Goal: Task Accomplishment & Management: Use online tool/utility

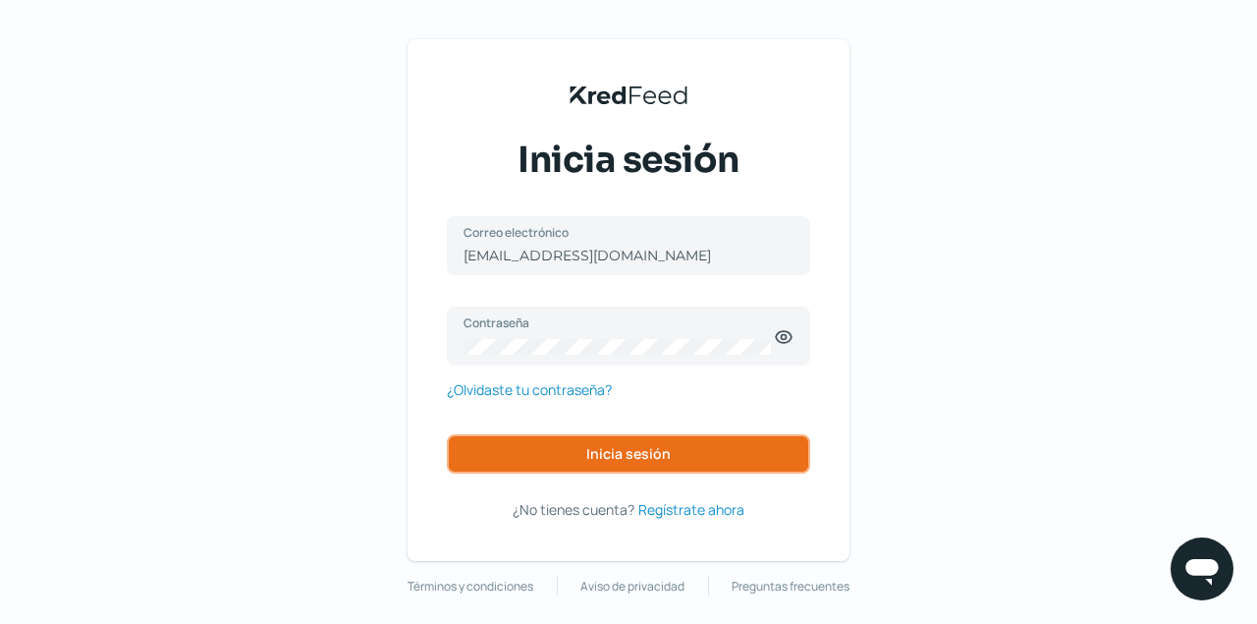
click at [618, 451] on span "Inicia sesión" at bounding box center [628, 454] width 84 height 14
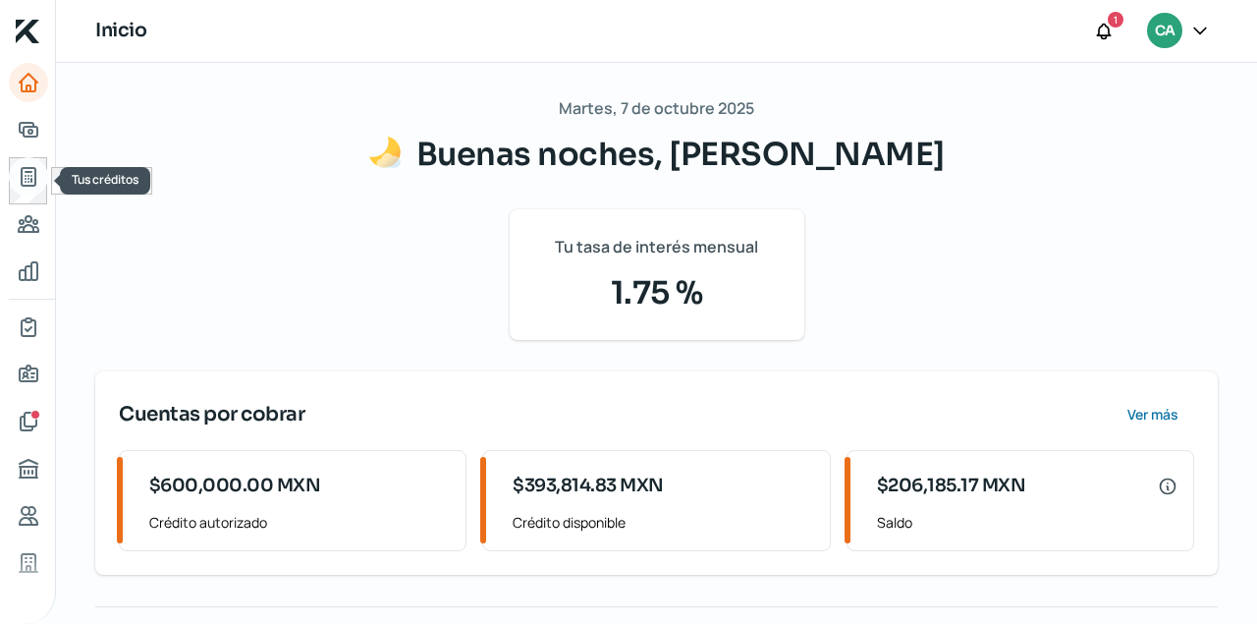
click at [32, 184] on icon "Tus créditos" at bounding box center [29, 177] width 24 height 24
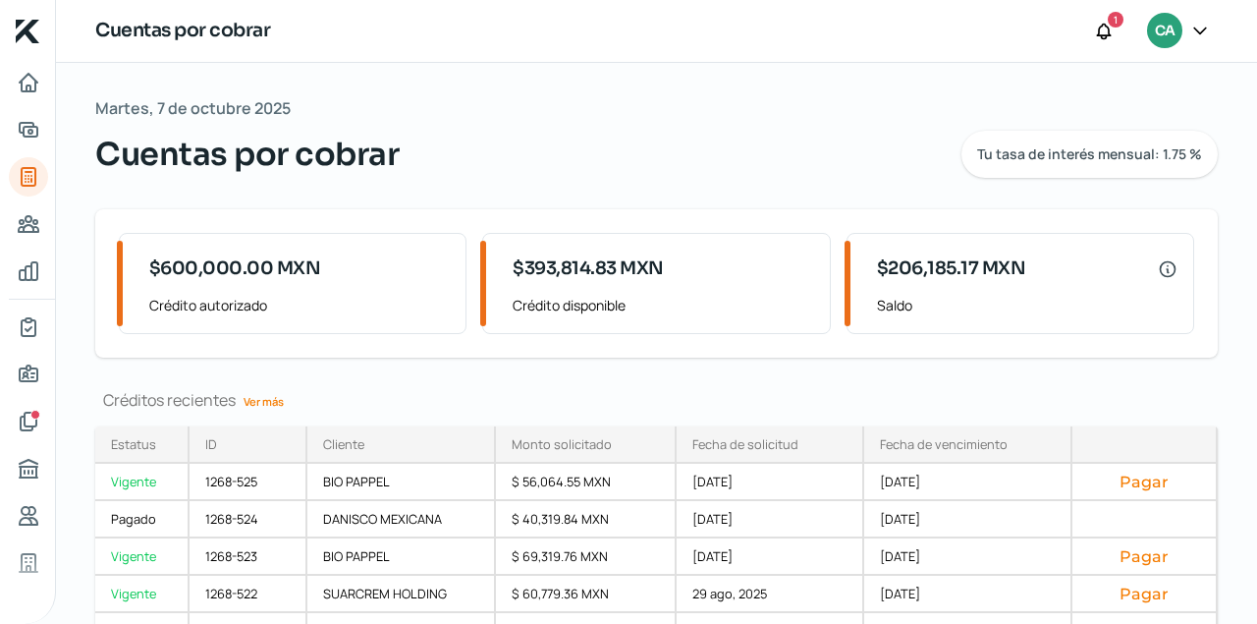
click at [272, 402] on link "Ver más" at bounding box center [264, 401] width 56 height 30
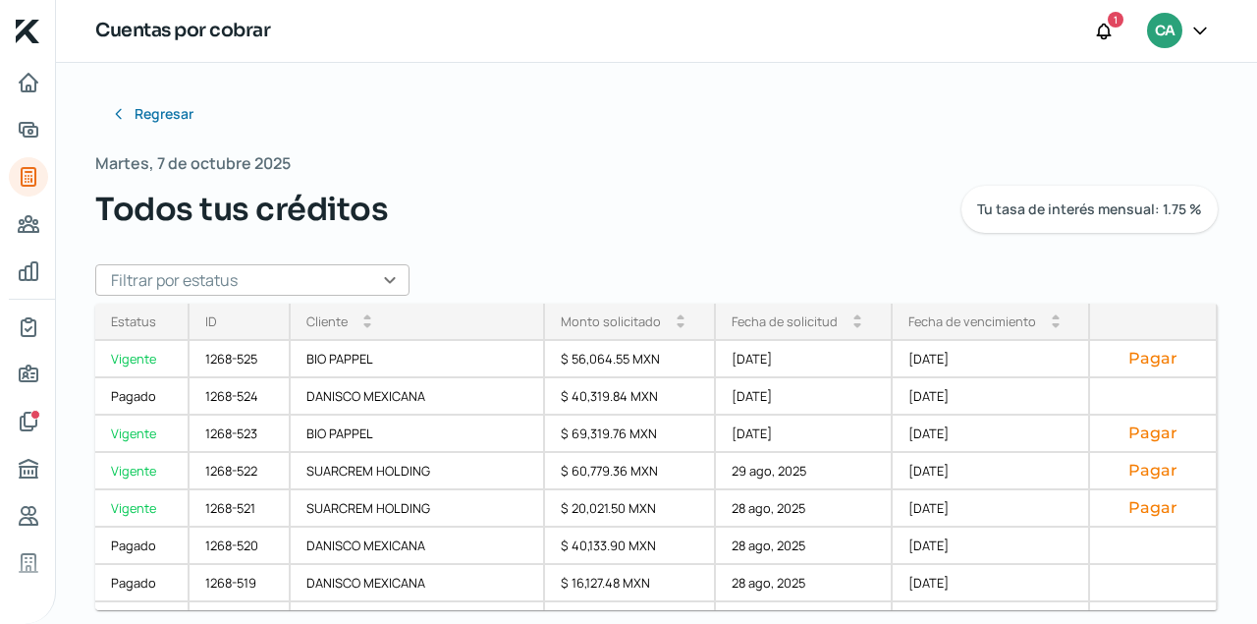
click at [390, 274] on input "text" at bounding box center [252, 279] width 314 height 31
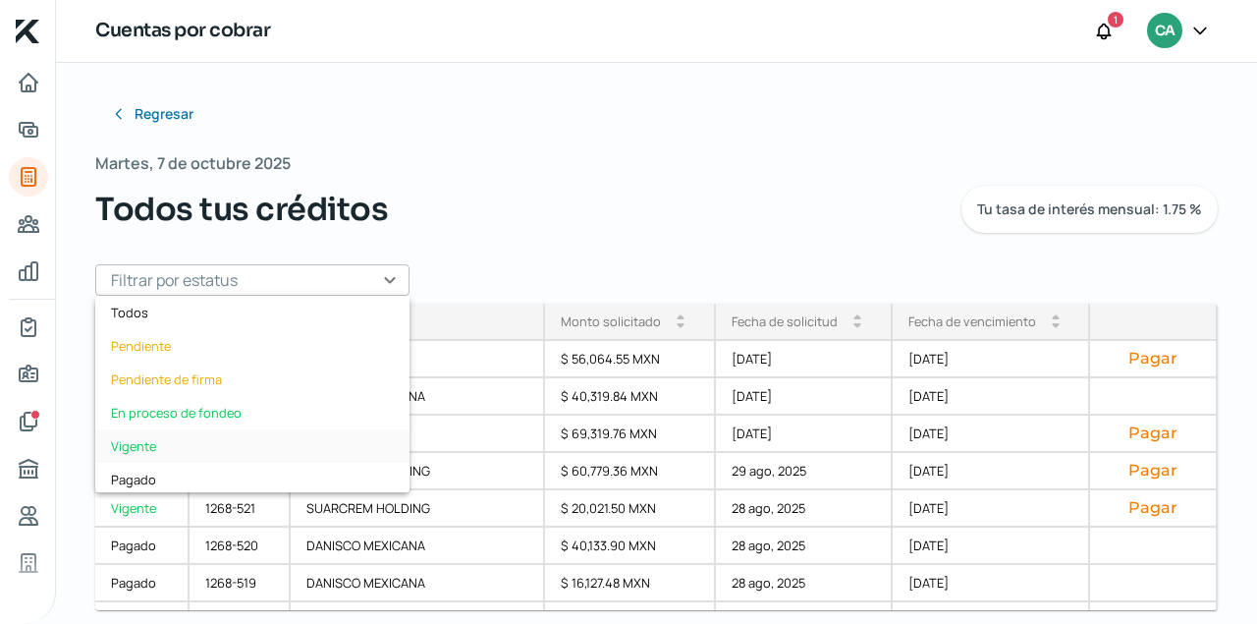
click at [157, 448] on div "Vigente" at bounding box center [252, 445] width 314 height 33
type input "Vigente"
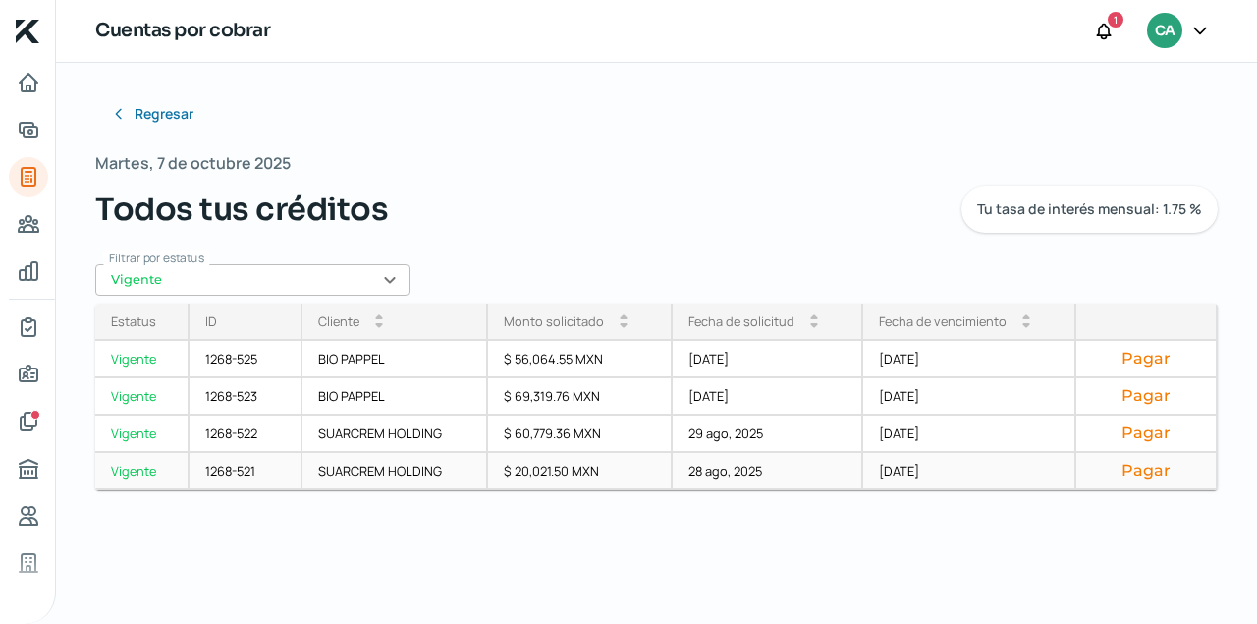
click at [1143, 466] on button "Pagar" at bounding box center [1146, 471] width 108 height 20
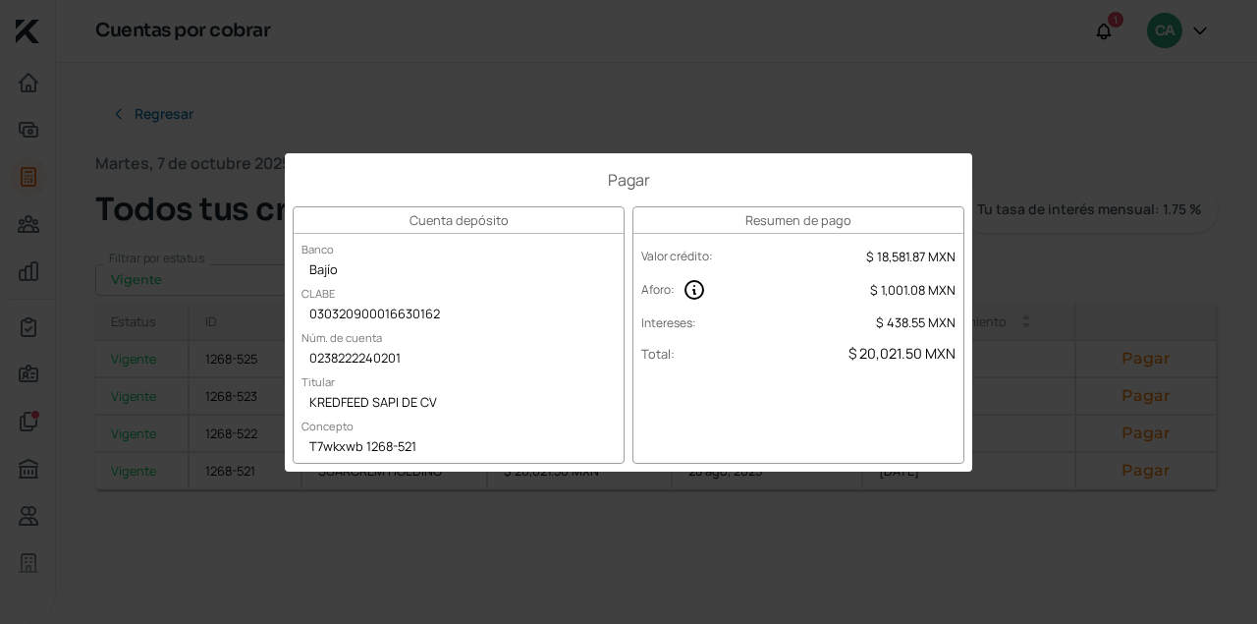
click at [504, 56] on div "Pagar Cuenta depósito Banco Bajío [PERSON_NAME] 030320900016630162 Núm. de cuen…" at bounding box center [628, 312] width 1257 height 624
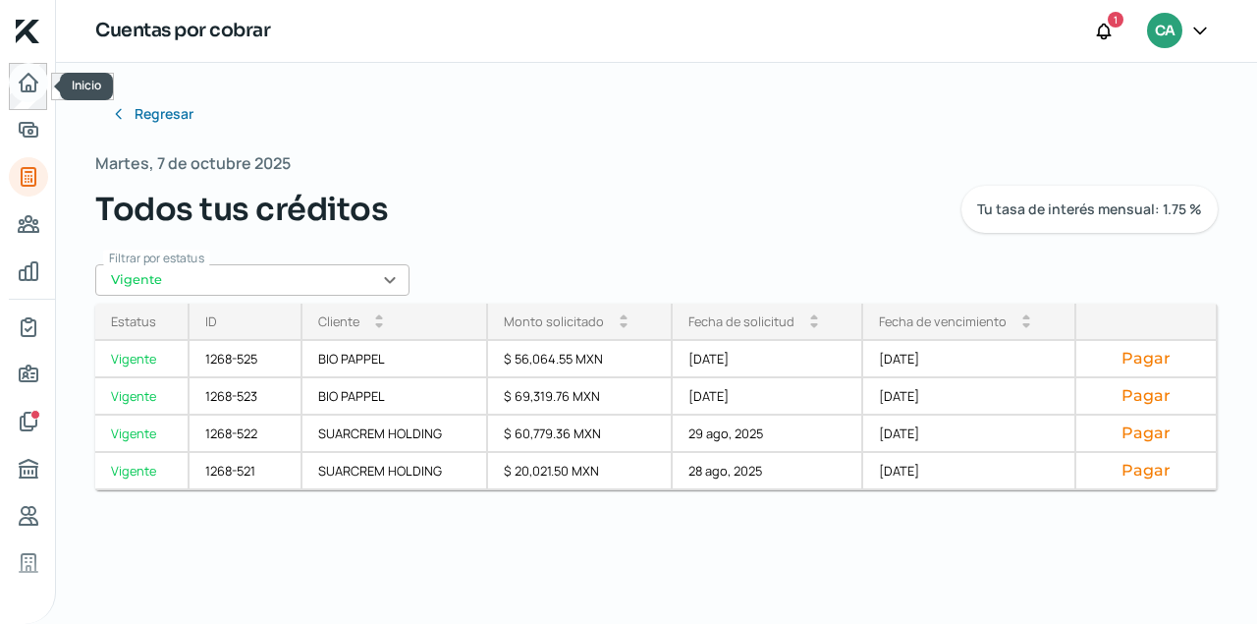
click at [30, 88] on icon "Inicio" at bounding box center [29, 83] width 18 height 18
